Goal: Task Accomplishment & Management: Use online tool/utility

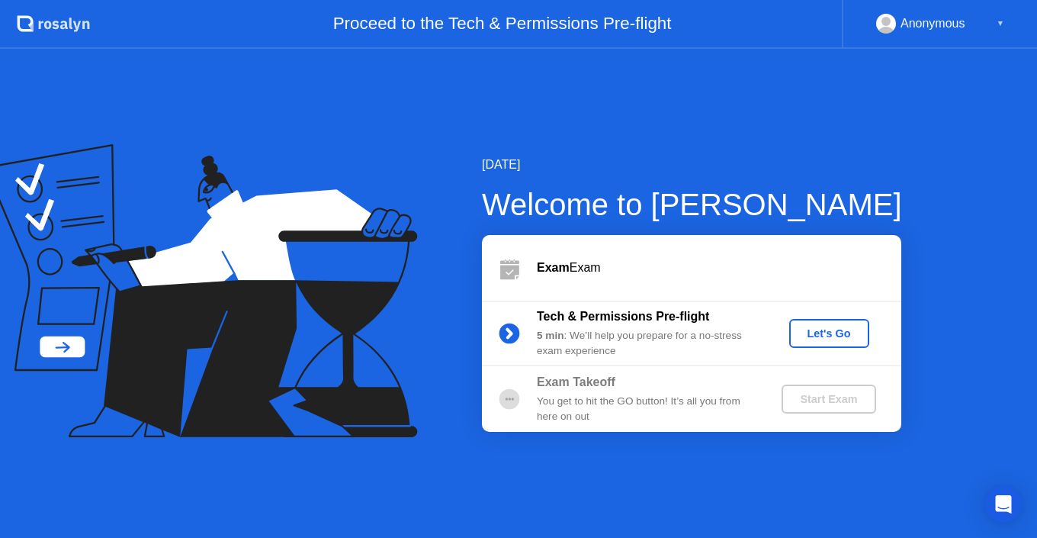
click at [835, 332] on div "Let's Go" at bounding box center [829, 333] width 68 height 12
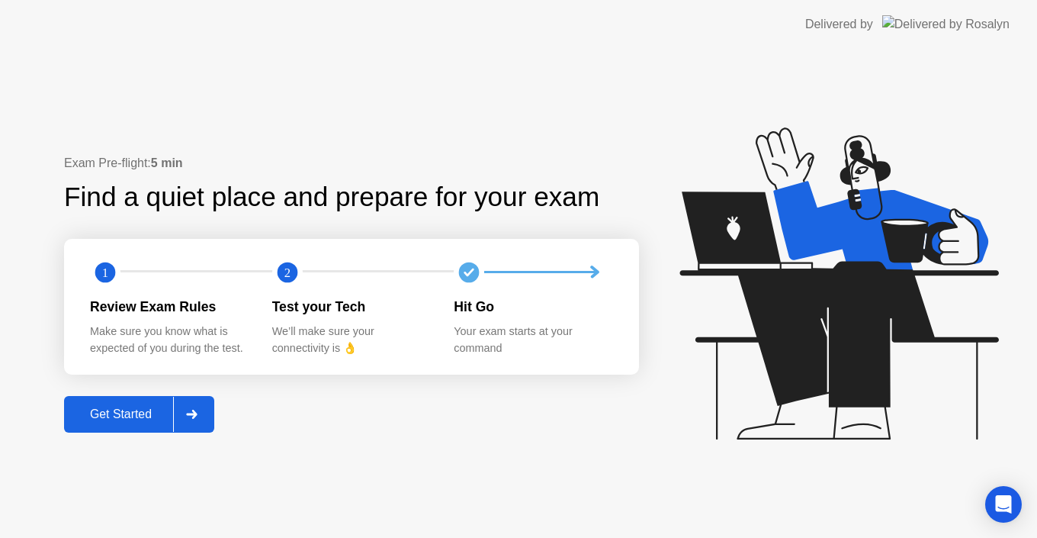
click at [148, 413] on div "Get Started" at bounding box center [121, 414] width 104 height 14
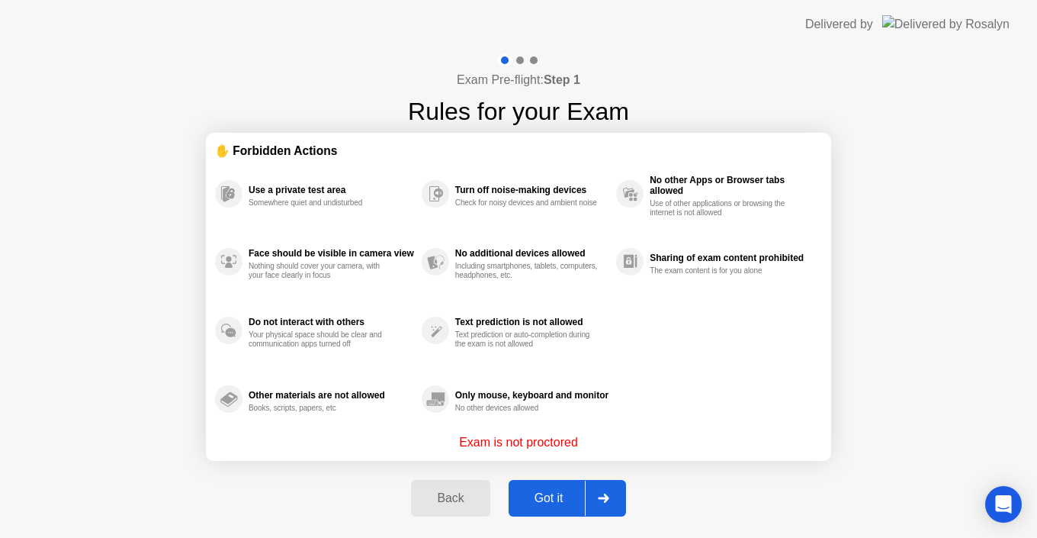
click at [564, 509] on button "Got it" at bounding box center [567, 498] width 117 height 37
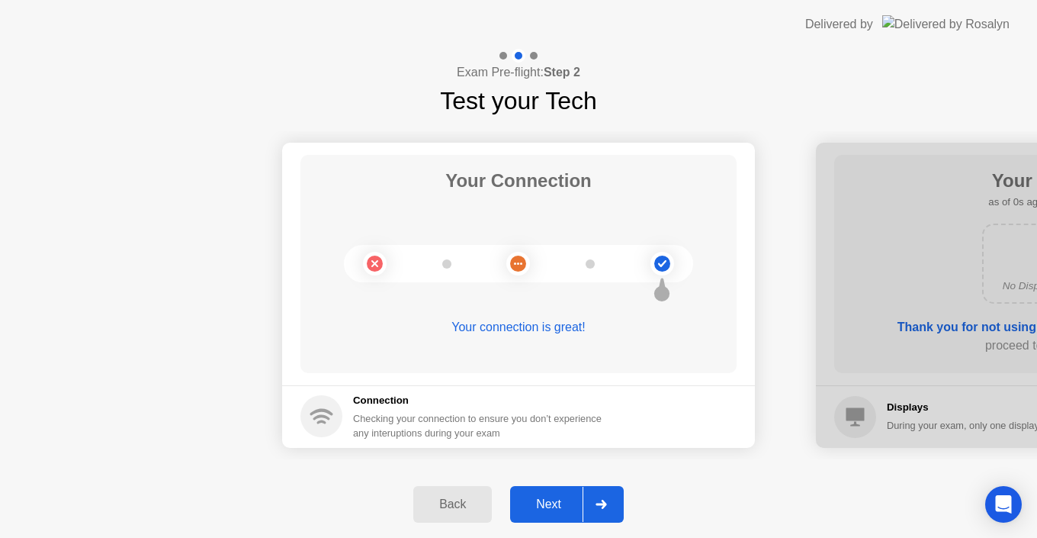
click at [559, 506] on div "Next" at bounding box center [549, 504] width 68 height 14
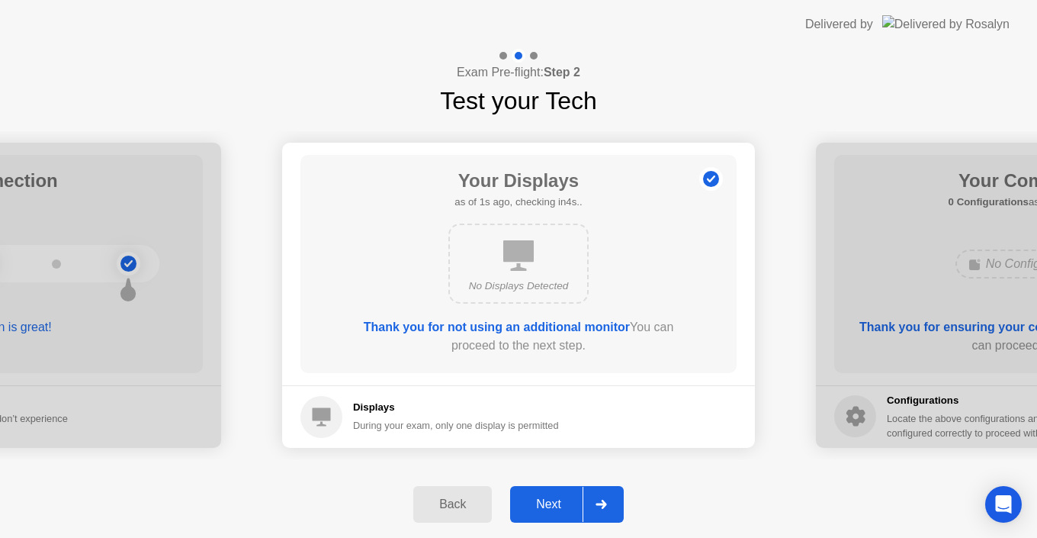
click at [552, 509] on div "Next" at bounding box center [549, 504] width 68 height 14
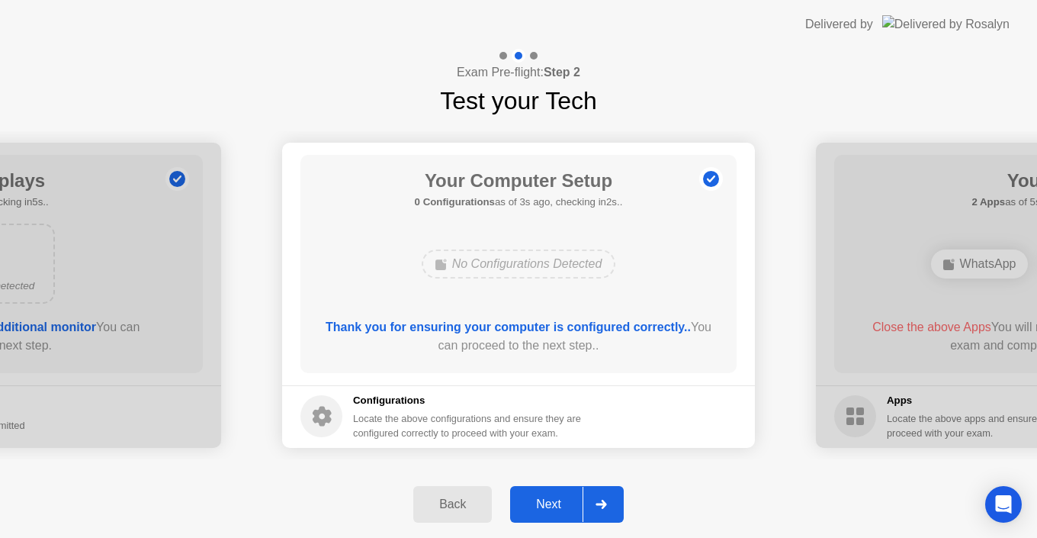
click at [552, 509] on div "Next" at bounding box center [549, 504] width 68 height 14
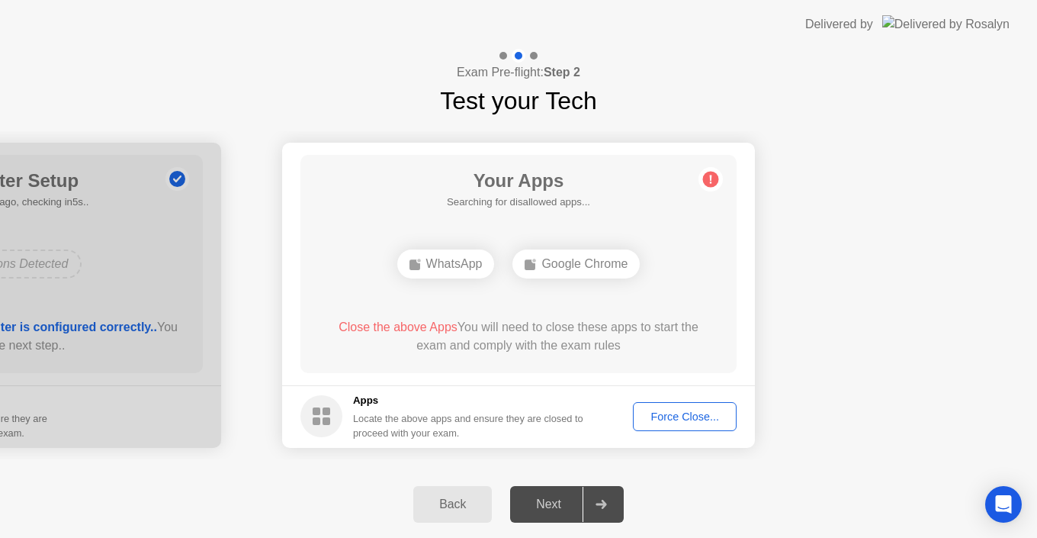
click at [693, 422] on div "Force Close..." at bounding box center [684, 416] width 93 height 12
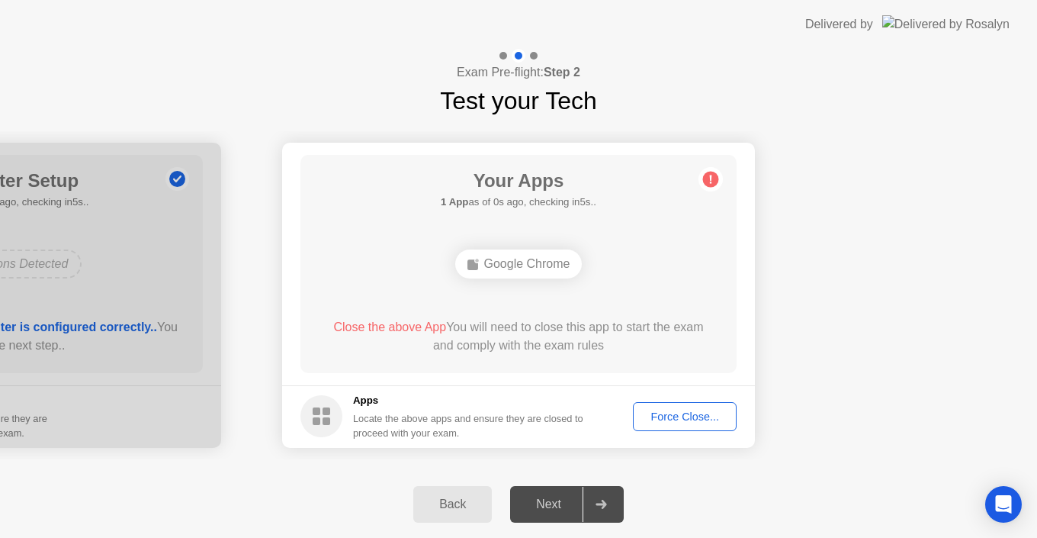
click at [646, 412] on div "Force Close..." at bounding box center [684, 416] width 93 height 12
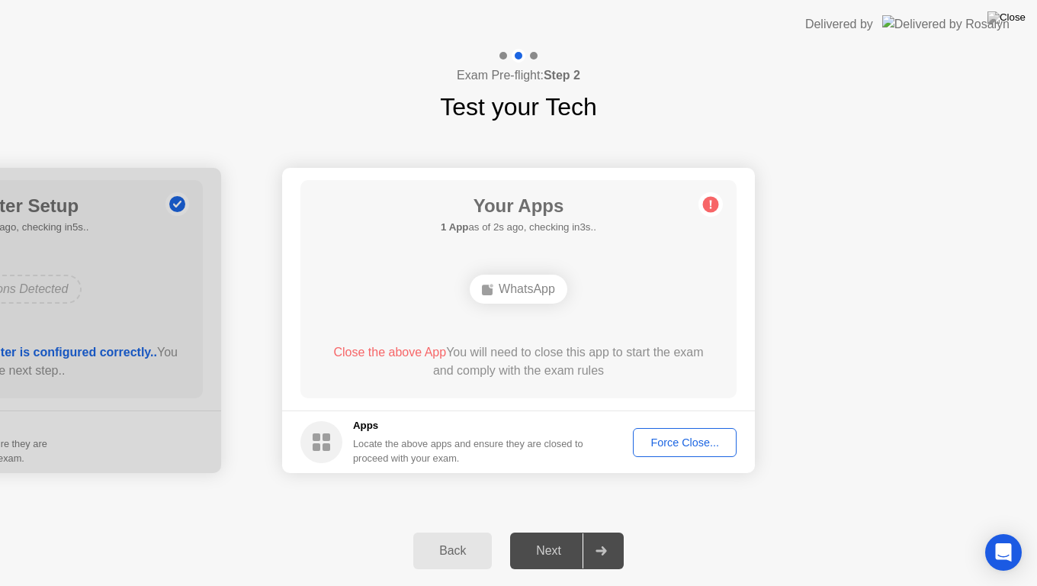
click at [668, 445] on div "Force Close..." at bounding box center [684, 442] width 93 height 12
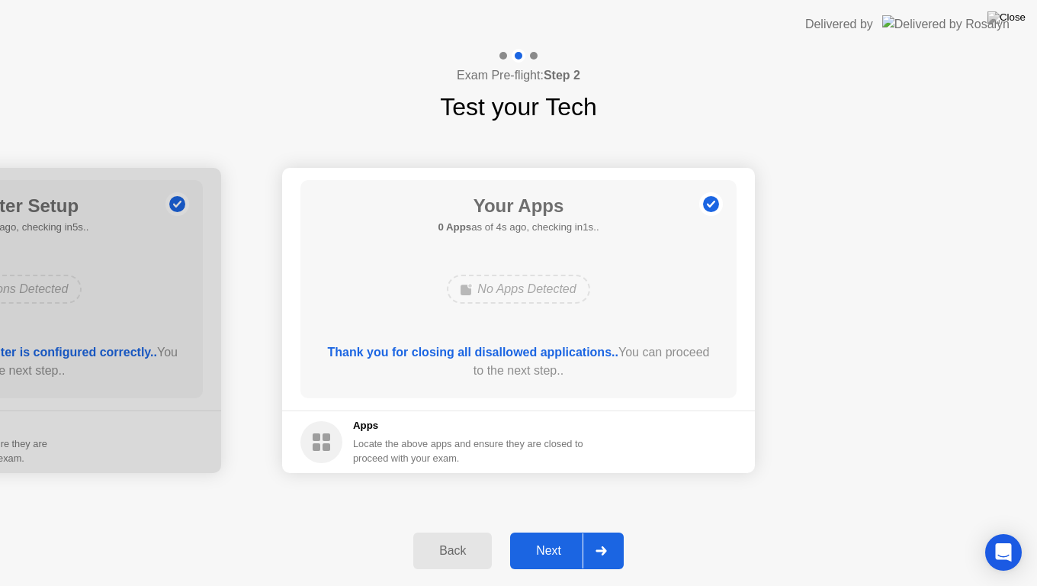
click at [542, 537] on button "Next" at bounding box center [567, 550] width 114 height 37
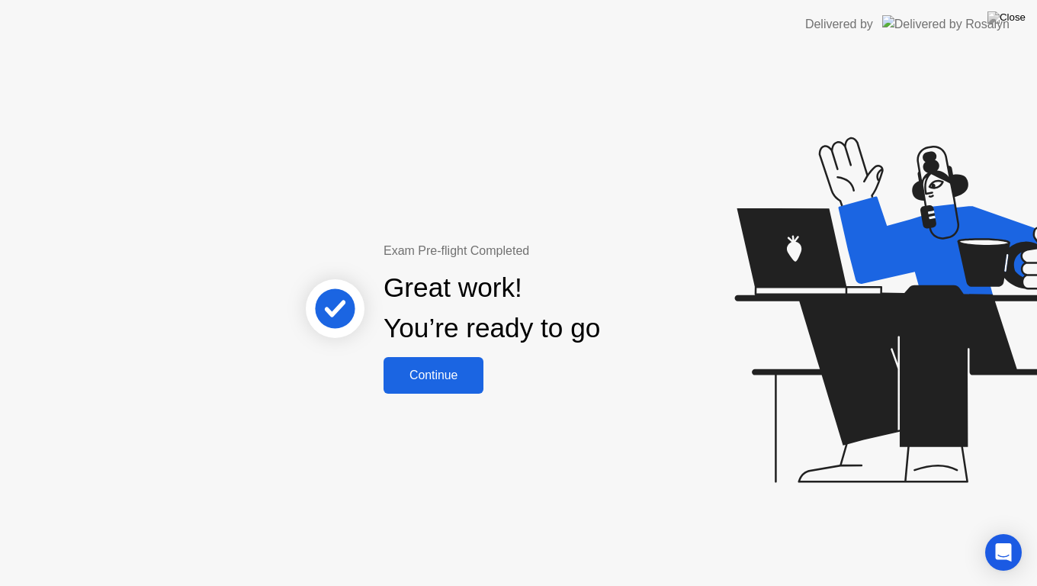
click at [432, 381] on div "Continue" at bounding box center [433, 375] width 91 height 14
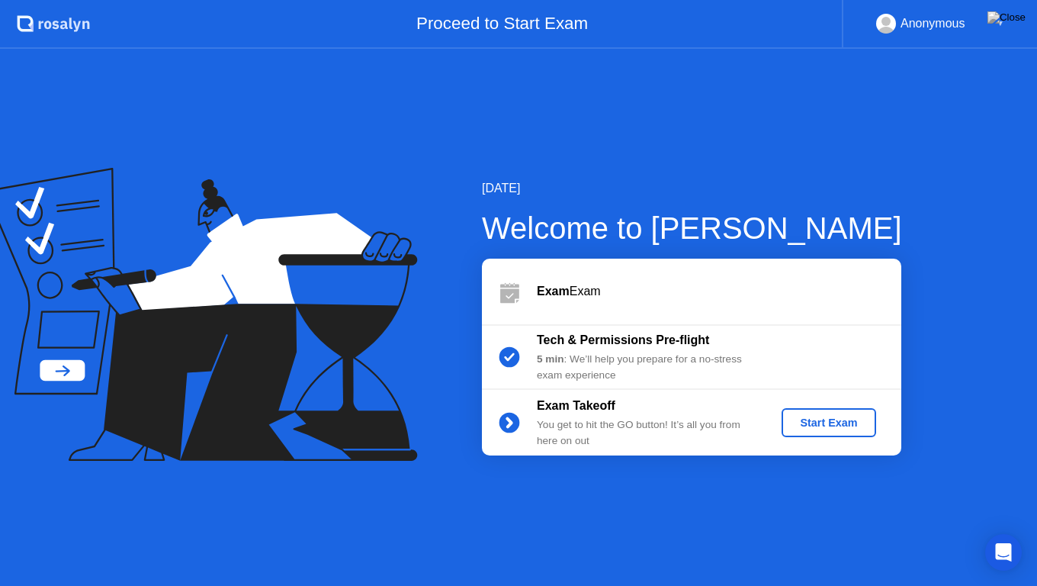
click at [817, 422] on div "Start Exam" at bounding box center [829, 422] width 82 height 12
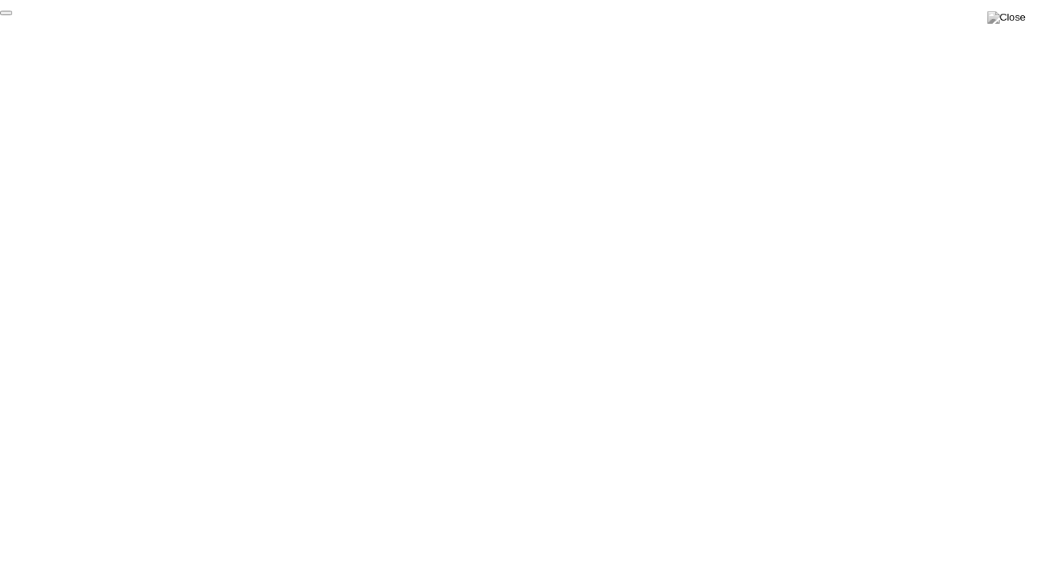
click at [12, 15] on button "End Proctoring Session" at bounding box center [6, 13] width 12 height 5
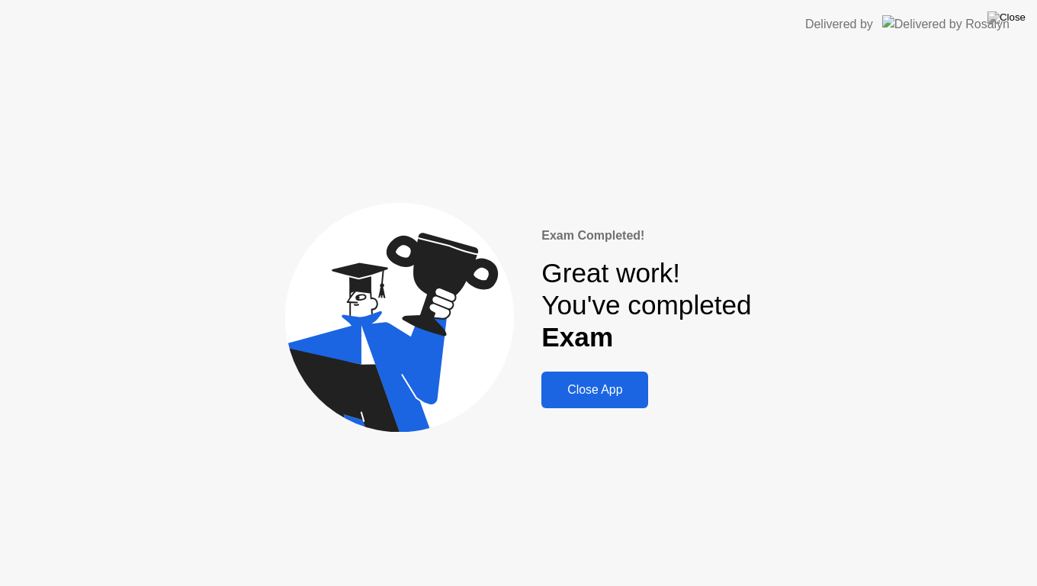
click at [612, 396] on div "Close App" at bounding box center [595, 390] width 98 height 14
